Goal: Task Accomplishment & Management: Manage account settings

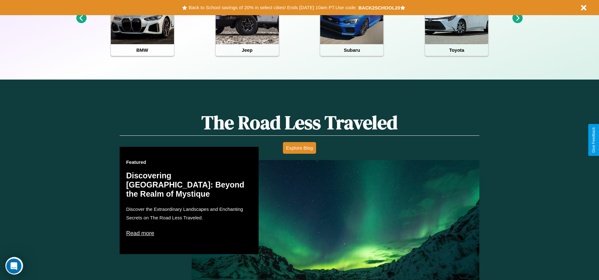
scroll to position [906, 0]
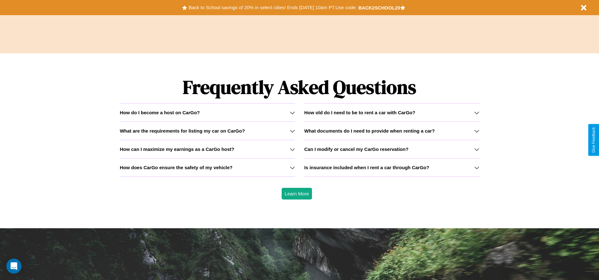
click at [292, 131] on icon at bounding box center [292, 130] width 5 height 5
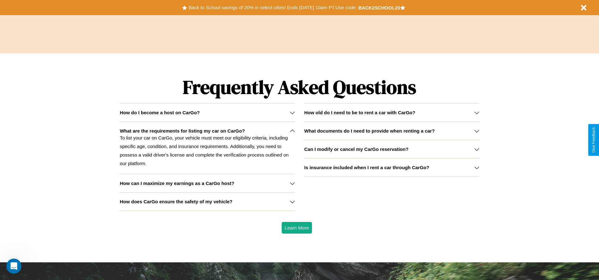
click at [207, 112] on div "How do I become a host on CarGo?" at bounding box center [207, 112] width 175 height 5
click at [207, 183] on h3 "How can I maximize my earnings as a CarGo host?" at bounding box center [177, 183] width 115 height 5
click at [292, 201] on icon at bounding box center [292, 201] width 5 height 5
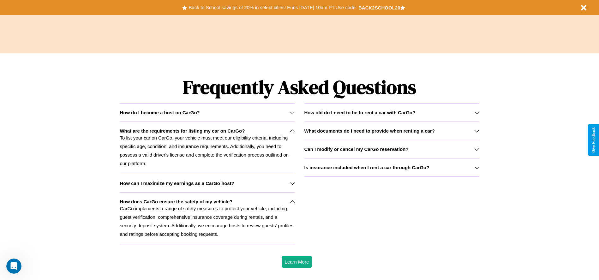
click at [476, 167] on icon at bounding box center [476, 167] width 5 height 5
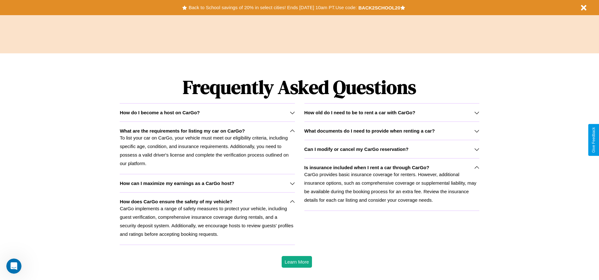
click at [207, 218] on p "CarGo implements a range of safety measures to protect your vehicle, including …" at bounding box center [207, 221] width 175 height 34
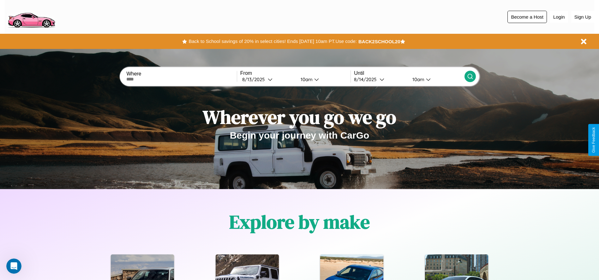
click at [527, 17] on button "Become a Host" at bounding box center [526, 17] width 39 height 12
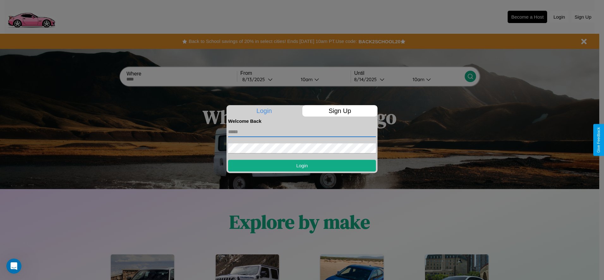
click at [302, 132] on input "text" at bounding box center [302, 132] width 148 height 10
type input "**********"
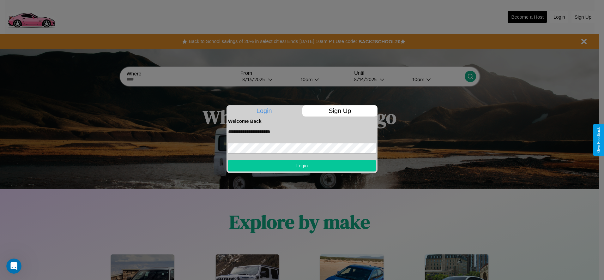
click at [302, 165] on button "Login" at bounding box center [302, 166] width 148 height 12
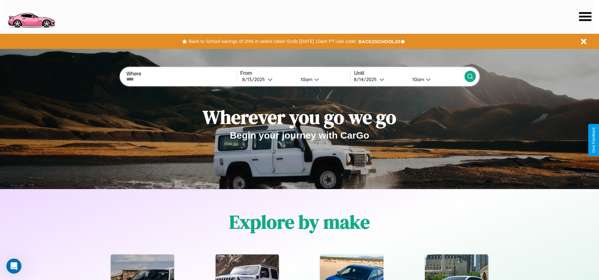
click at [585, 16] on icon at bounding box center [585, 16] width 12 height 9
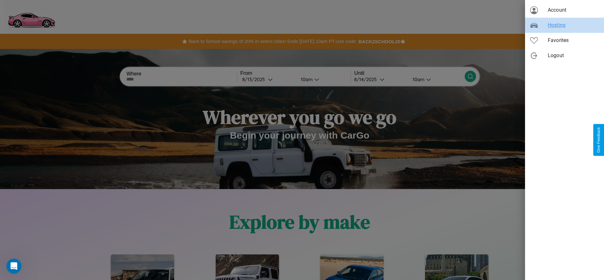
click at [564, 25] on span "Hosting" at bounding box center [572, 25] width 51 height 8
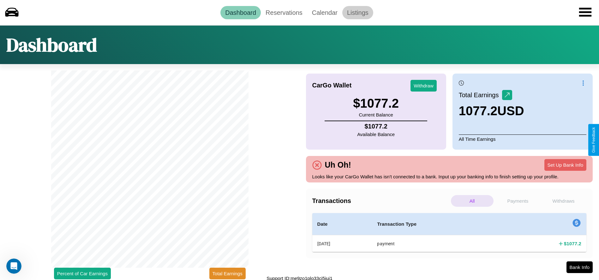
click at [357, 12] on link "Listings" at bounding box center [357, 12] width 31 height 13
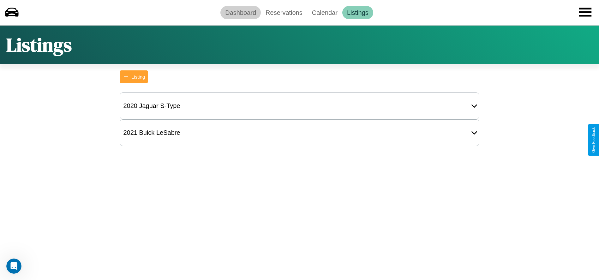
click at [241, 12] on link "Dashboard" at bounding box center [240, 12] width 40 height 13
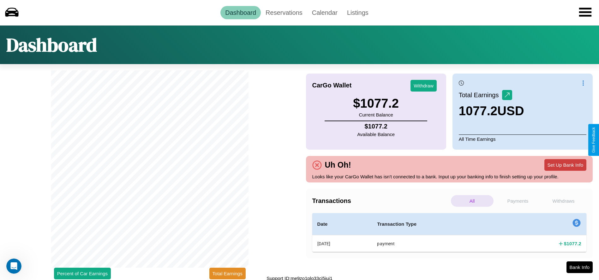
click at [565, 165] on button "Set Up Bank Info" at bounding box center [565, 165] width 42 height 12
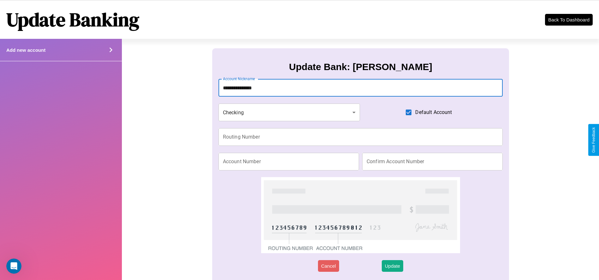
type input "**********"
